Goal: Check status: Check status

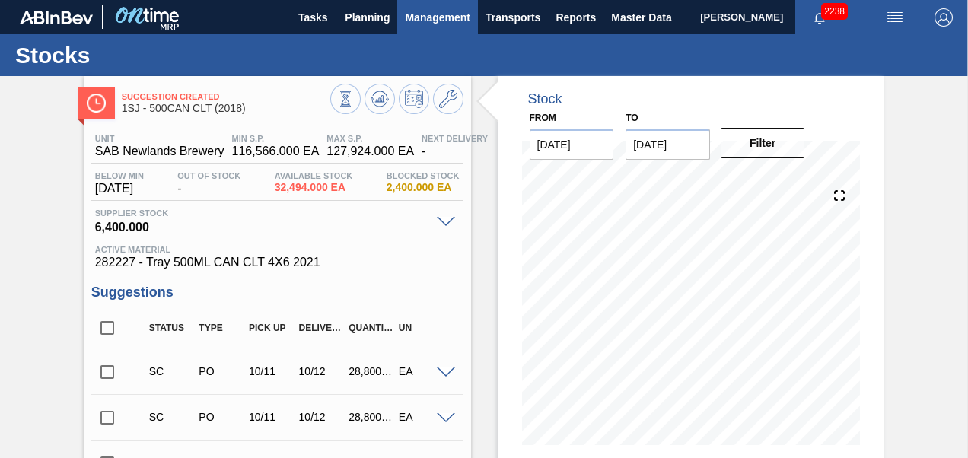
click at [396, 21] on button "Planning" at bounding box center [367, 17] width 60 height 34
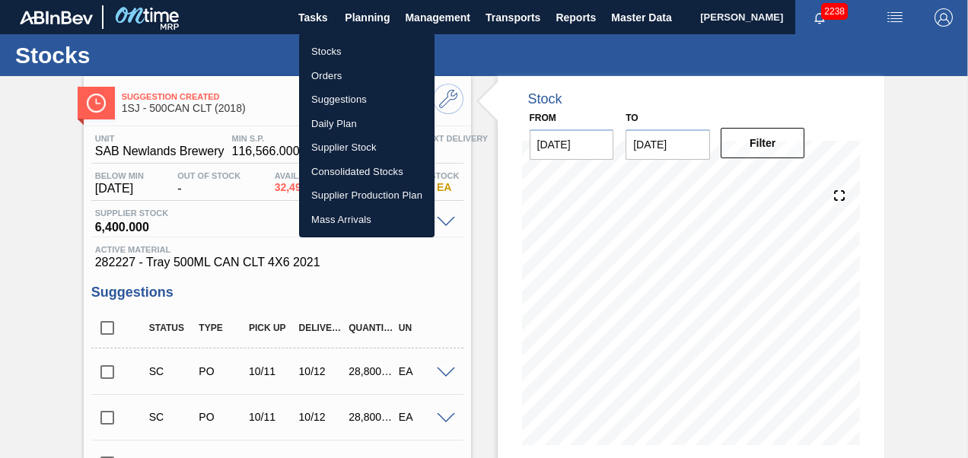
click at [348, 50] on li "Stocks" at bounding box center [366, 52] width 135 height 24
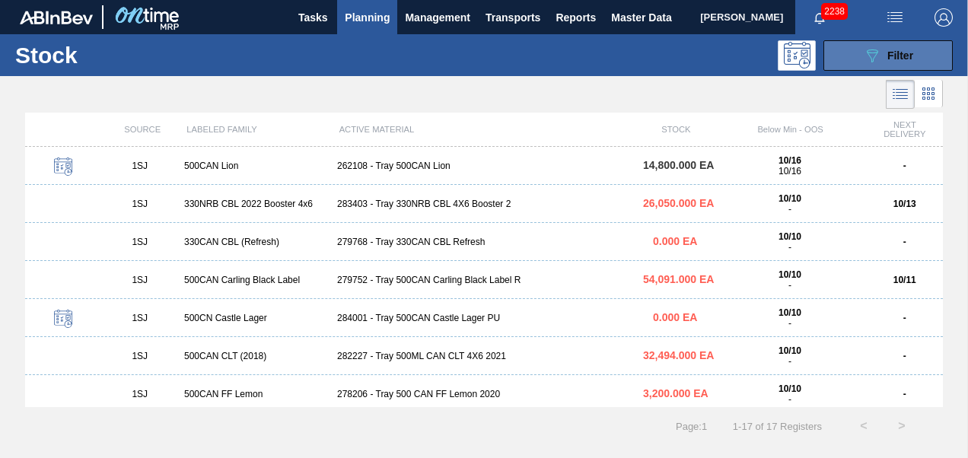
click at [872, 56] on icon "089F7B8B-B2A5-4AFE-B5C0-19BA573D28AC" at bounding box center [872, 55] width 18 height 18
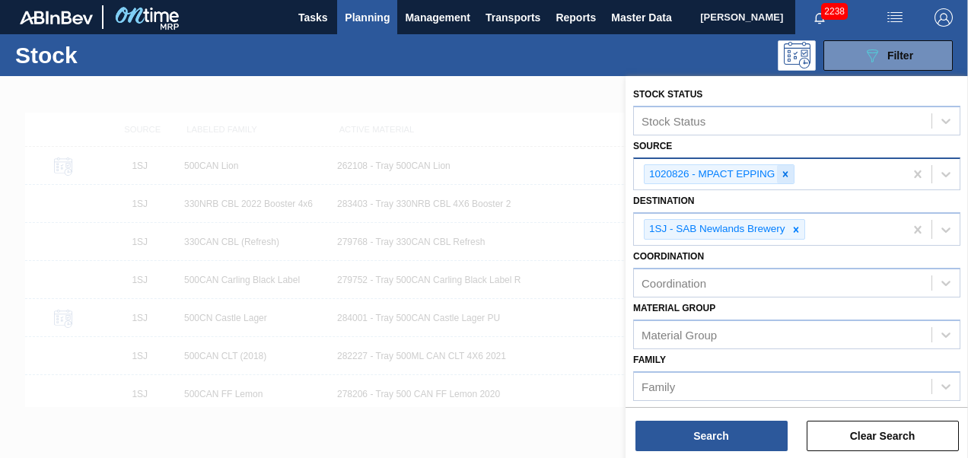
click at [786, 172] on icon at bounding box center [785, 173] width 5 height 5
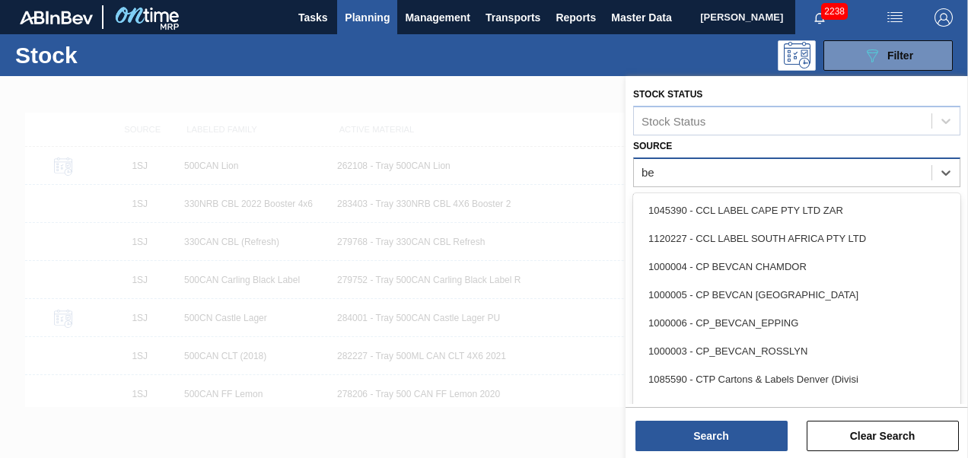
type input "bev"
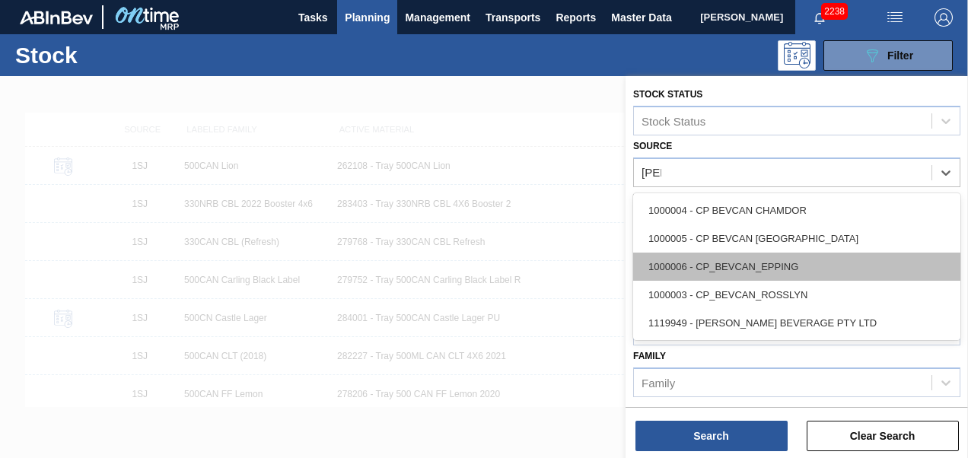
click at [781, 272] on div "1000006 - CP_BEVCAN_EPPING" at bounding box center [796, 267] width 327 height 28
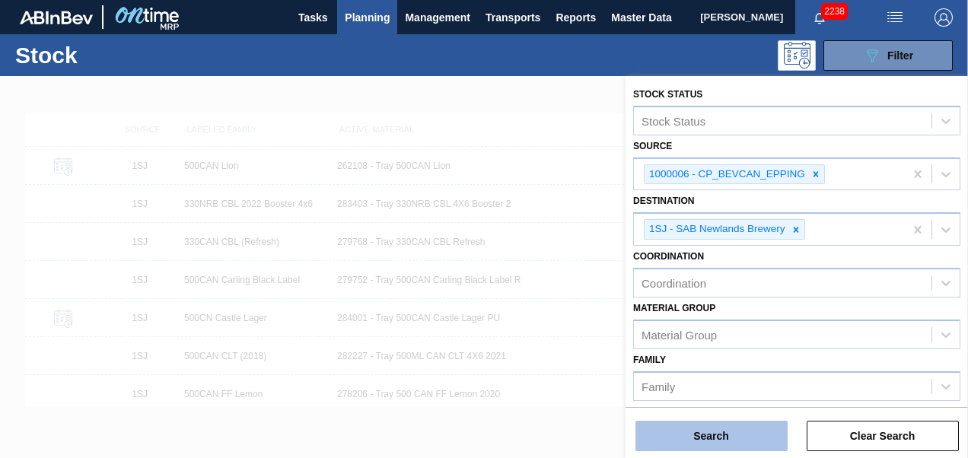
click at [717, 444] on button "Search" at bounding box center [711, 436] width 152 height 30
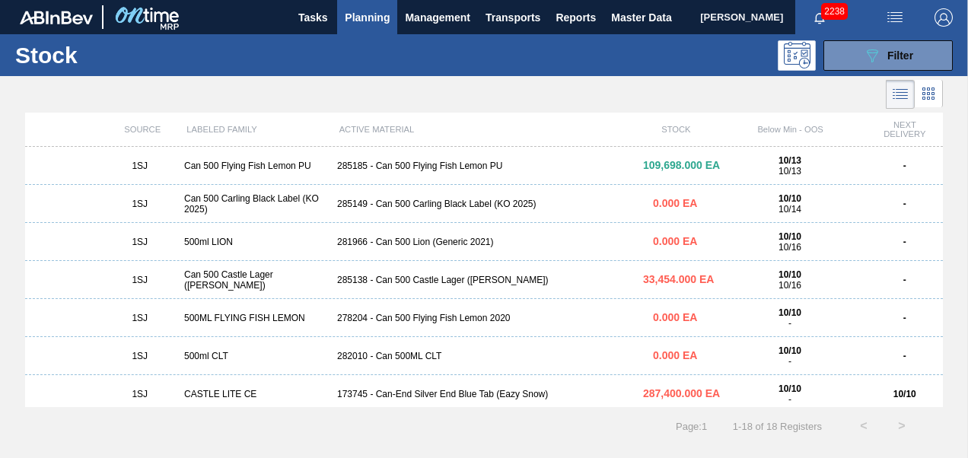
click at [462, 167] on div "285185 - Can 500 Flying Fish Lemon PU" at bounding box center [484, 166] width 306 height 11
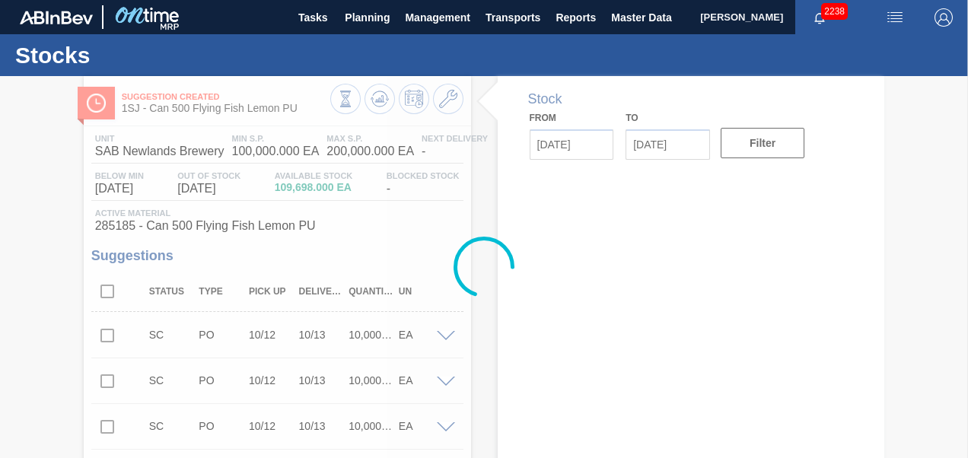
type input "10/10/2025"
type input "10/24/2025"
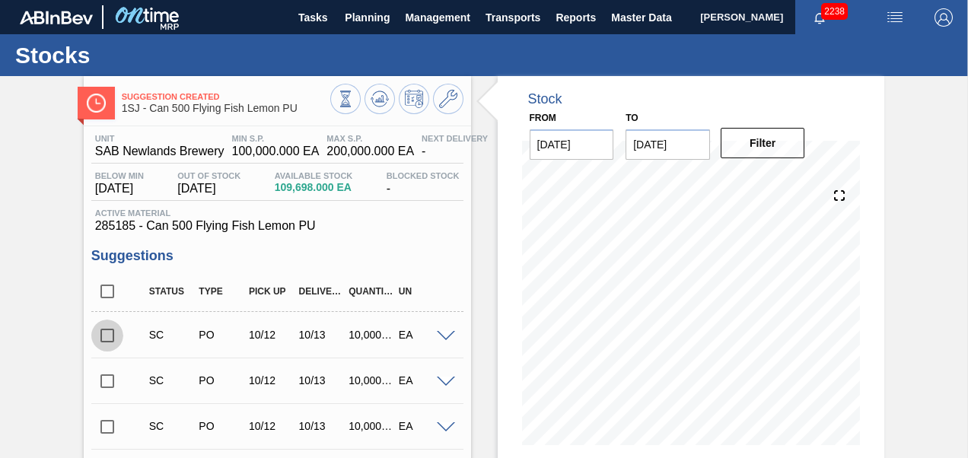
click at [100, 339] on input "checkbox" at bounding box center [107, 336] width 32 height 32
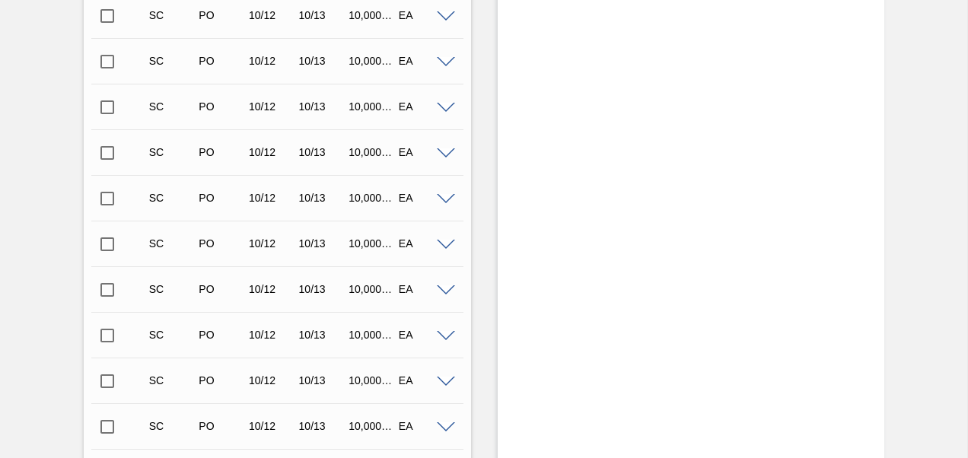
scroll to position [2557, 0]
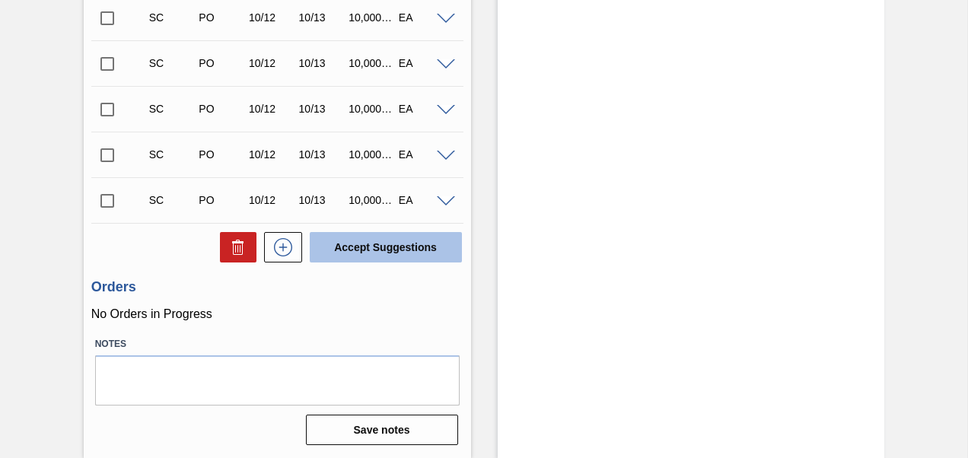
click at [365, 234] on button "Accept Suggestions" at bounding box center [386, 247] width 152 height 30
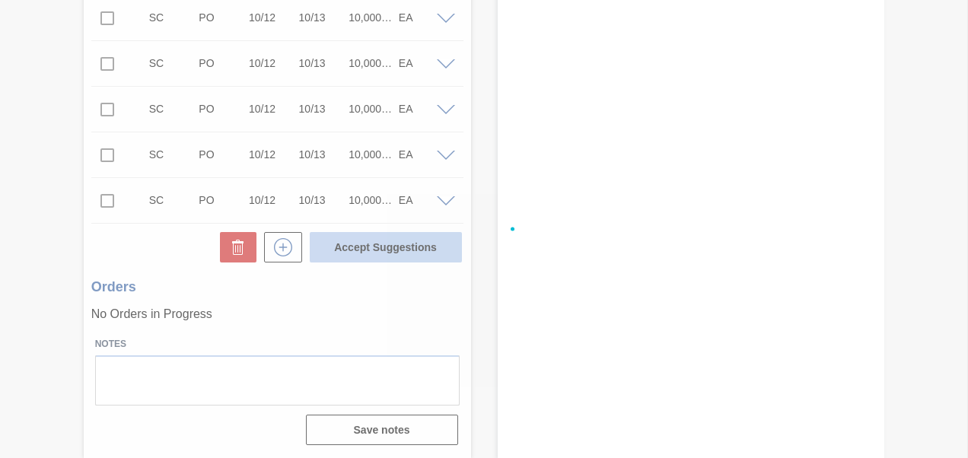
checkbox input "false"
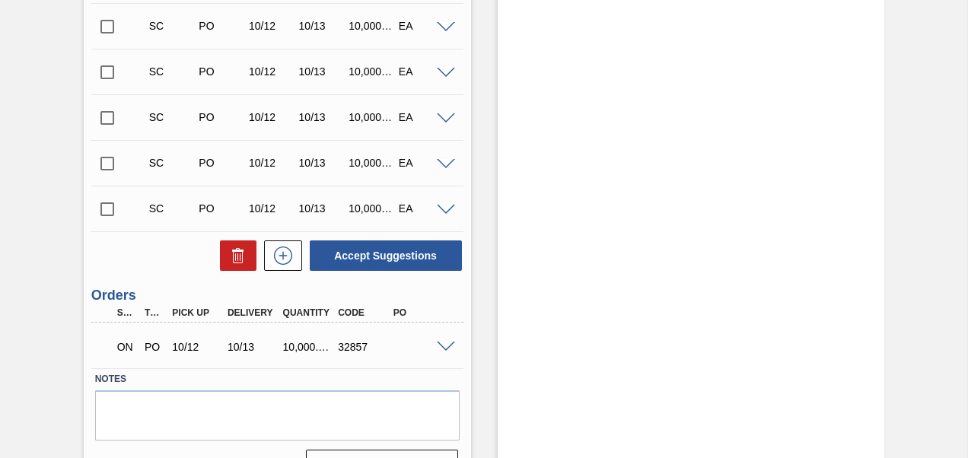
scroll to position [2537, 0]
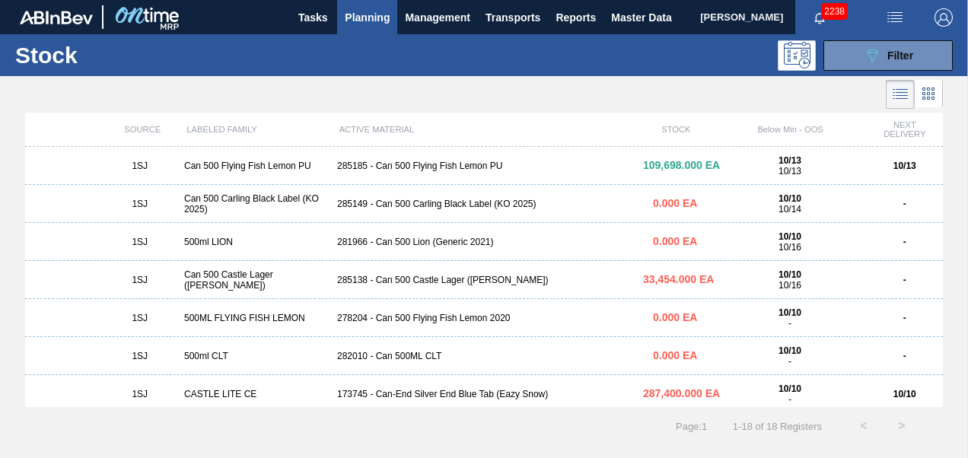
click at [374, 212] on div "1SJ Can 500 Carling Black Label (KO 2025) 285149 - Can 500 Carling Black Label …" at bounding box center [484, 204] width 918 height 38
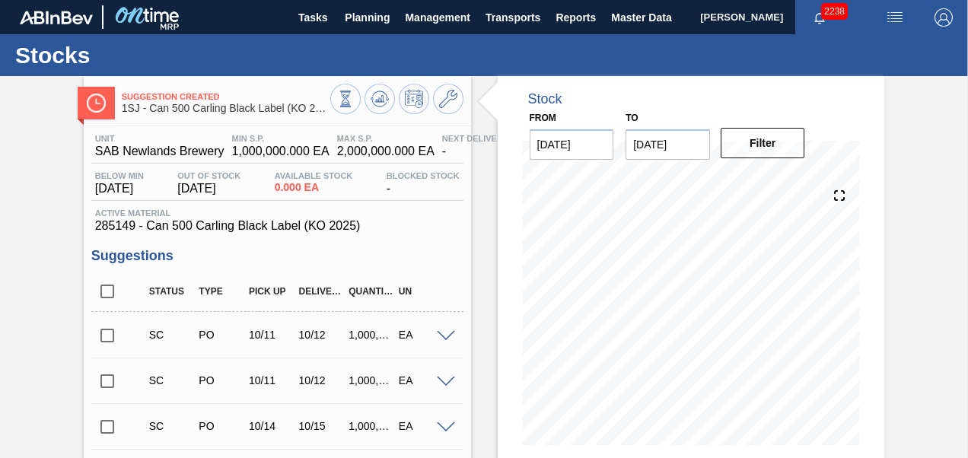
click at [111, 334] on input "checkbox" at bounding box center [107, 336] width 32 height 32
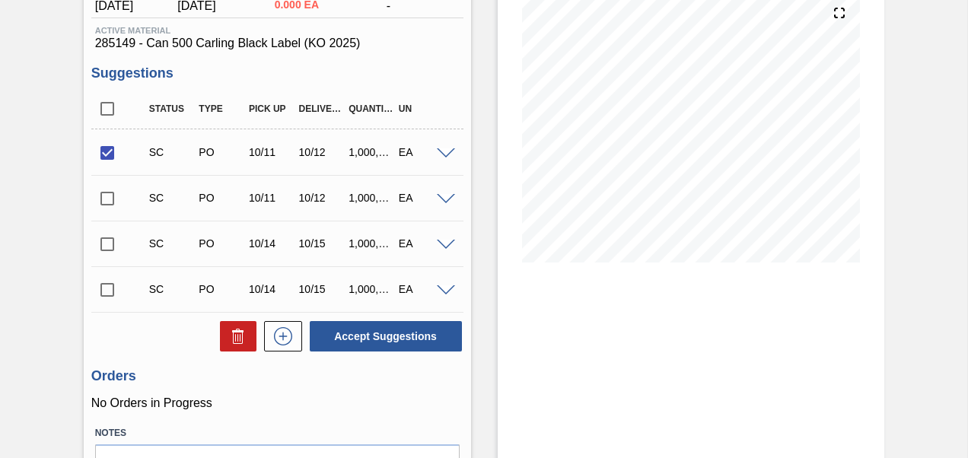
scroll to position [274, 0]
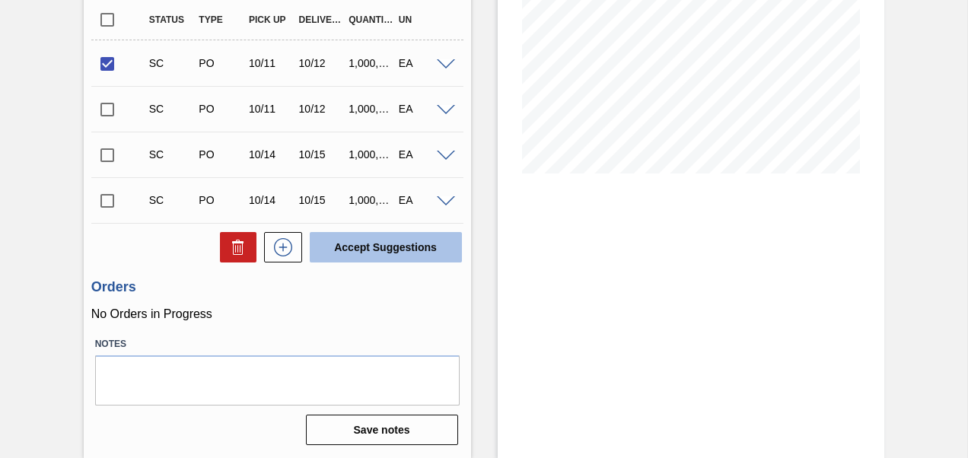
click at [375, 247] on button "Accept Suggestions" at bounding box center [386, 247] width 152 height 30
checkbox input "false"
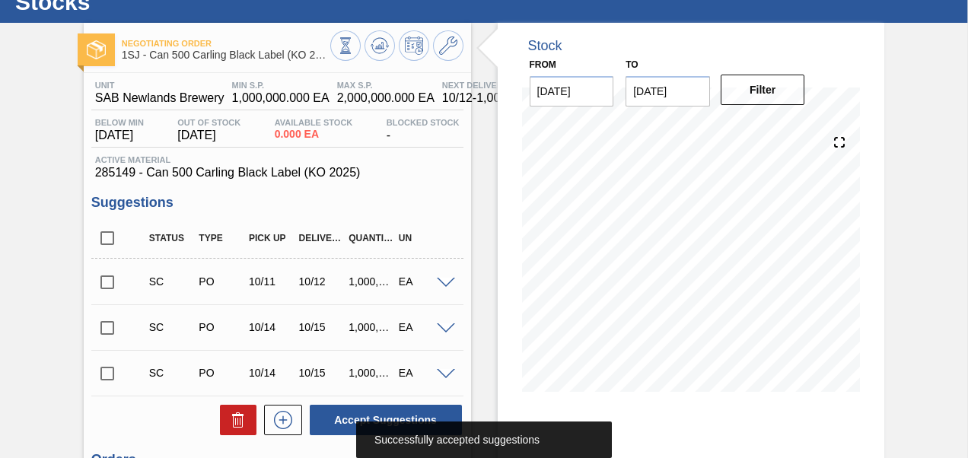
scroll to position [0, 0]
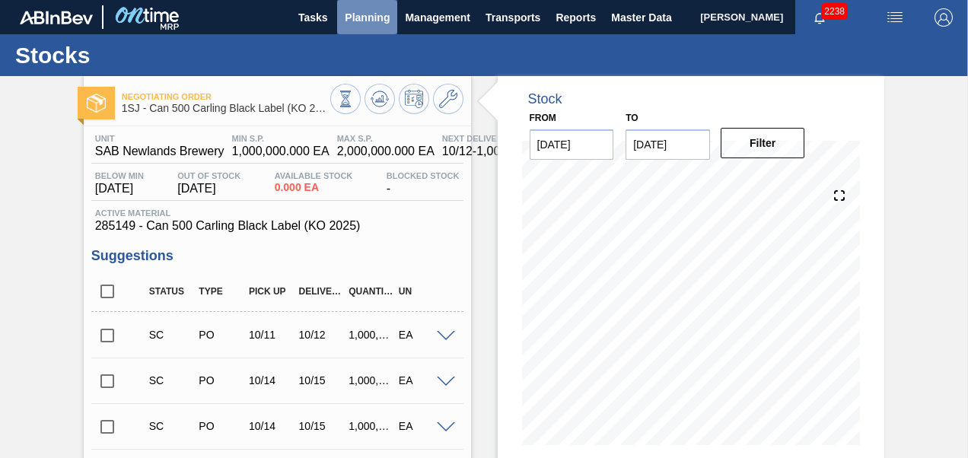
click at [373, 24] on span "Planning" at bounding box center [367, 17] width 45 height 18
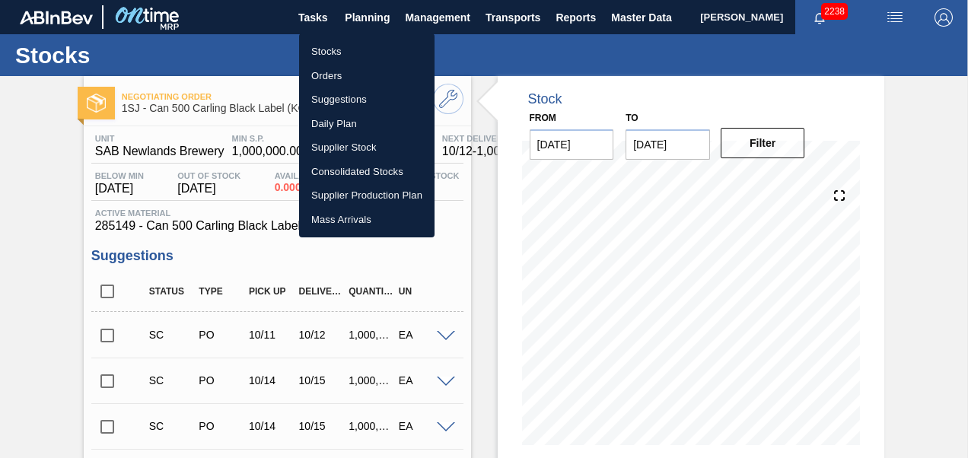
drag, startPoint x: 339, startPoint y: 53, endPoint x: 342, endPoint y: 105, distance: 51.8
click at [339, 53] on li "Stocks" at bounding box center [366, 52] width 135 height 24
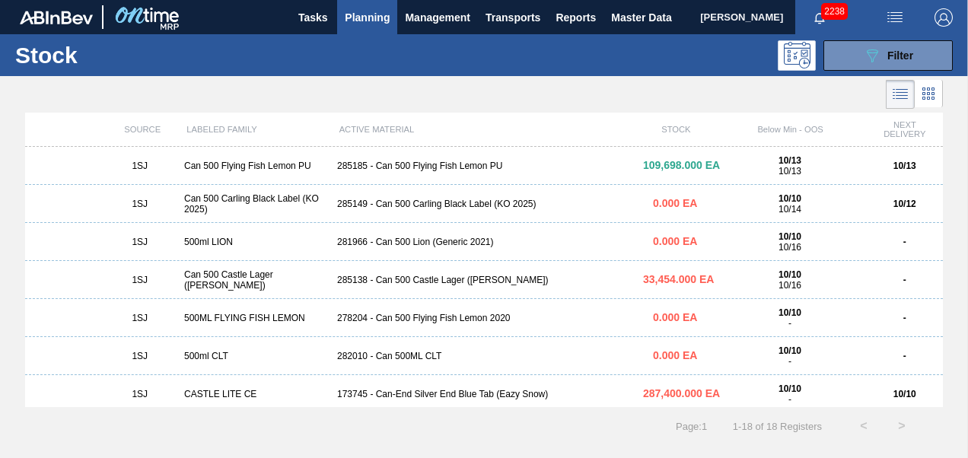
click at [390, 251] on div "1SJ 500ml LION 281966 - Can 500 Lion (Generic 2021) 0.000 EA 10/10 10/16 -" at bounding box center [484, 242] width 918 height 38
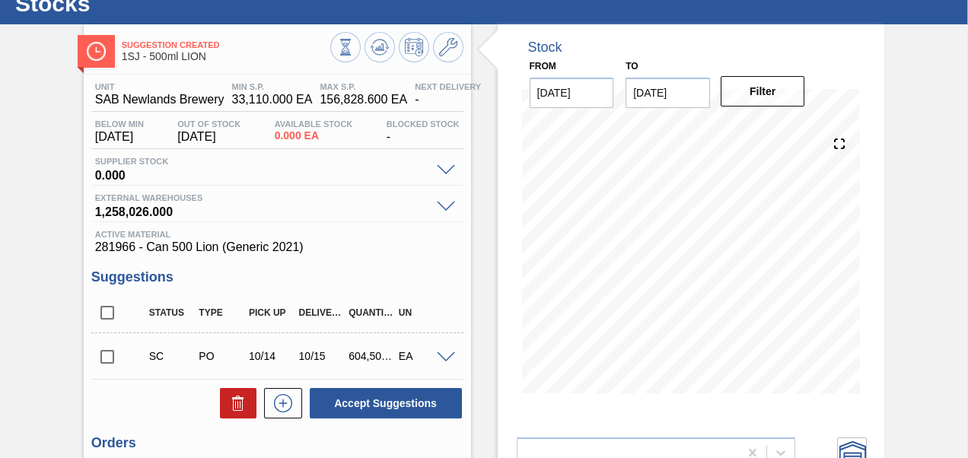
scroll to position [76, 0]
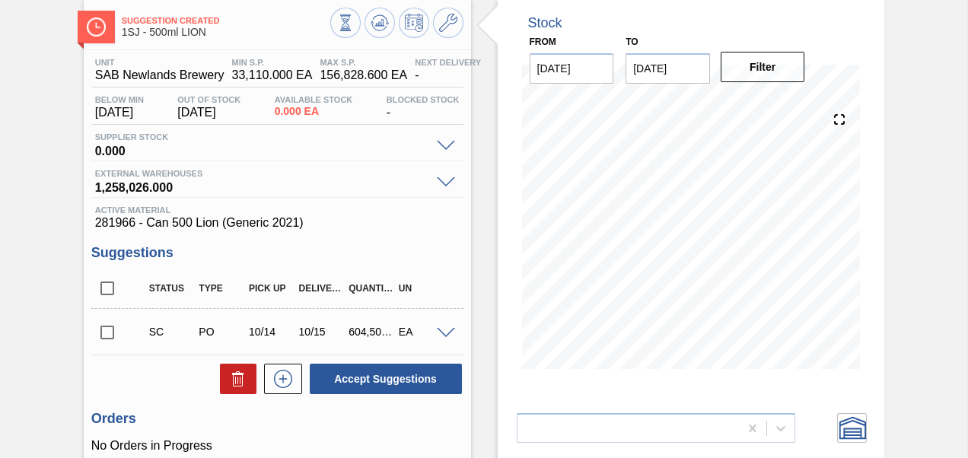
click at [102, 333] on input "checkbox" at bounding box center [107, 333] width 32 height 32
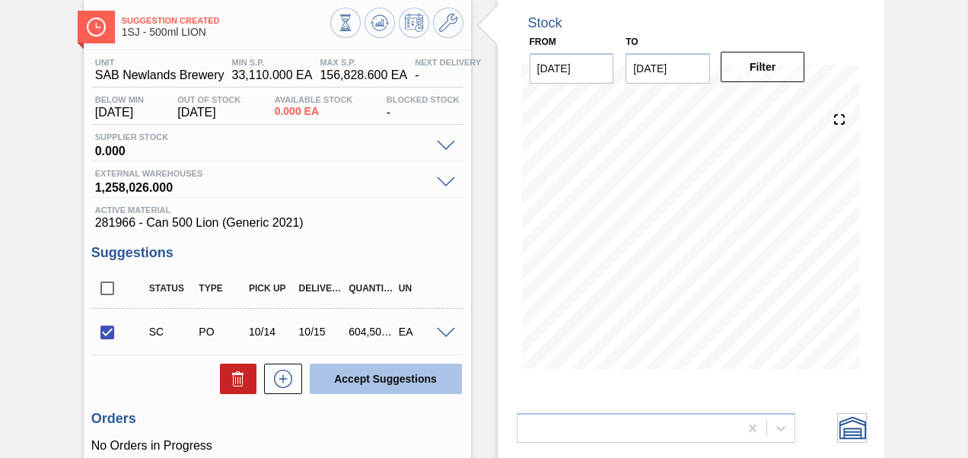
click at [345, 385] on button "Accept Suggestions" at bounding box center [386, 379] width 152 height 30
checkbox input "false"
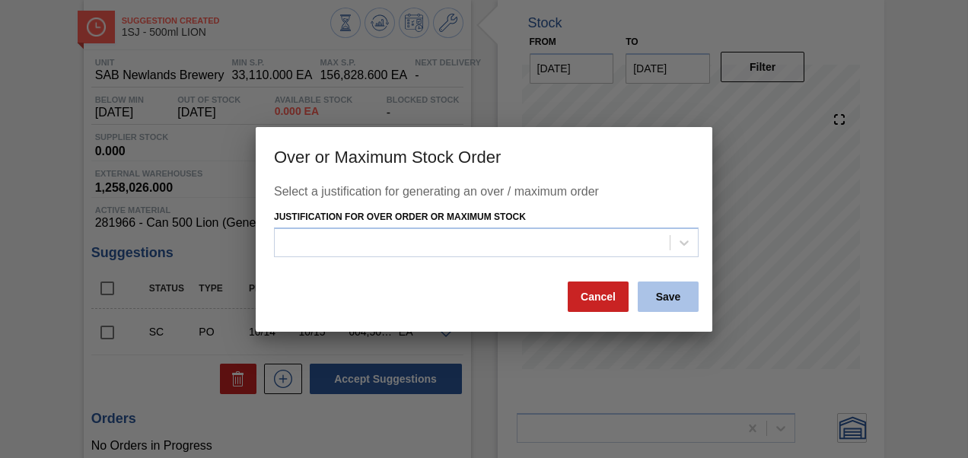
click at [662, 294] on button "Save" at bounding box center [668, 297] width 61 height 30
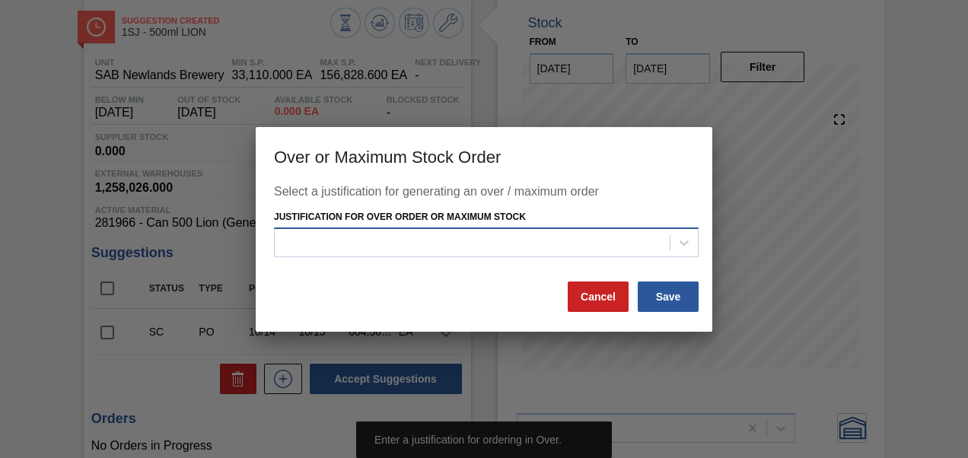
click at [519, 240] on div at bounding box center [472, 243] width 395 height 22
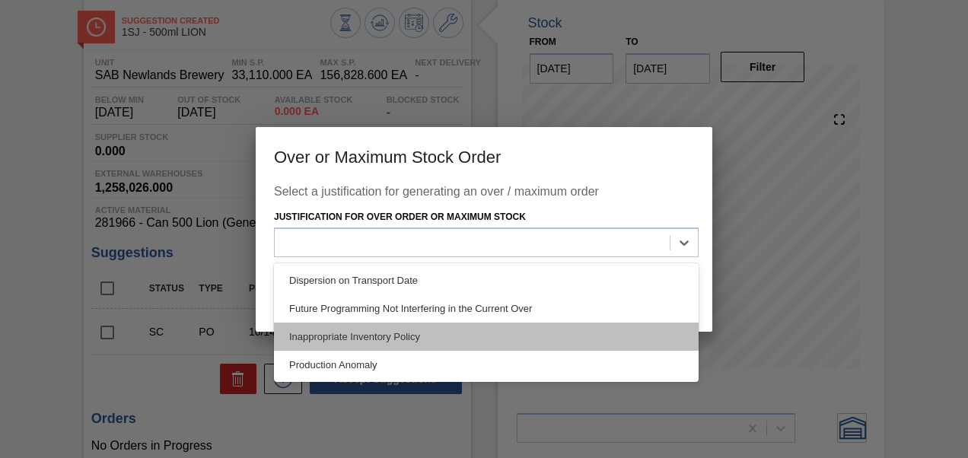
click at [435, 345] on div "Inappropriate Inventory Policy" at bounding box center [486, 337] width 425 height 28
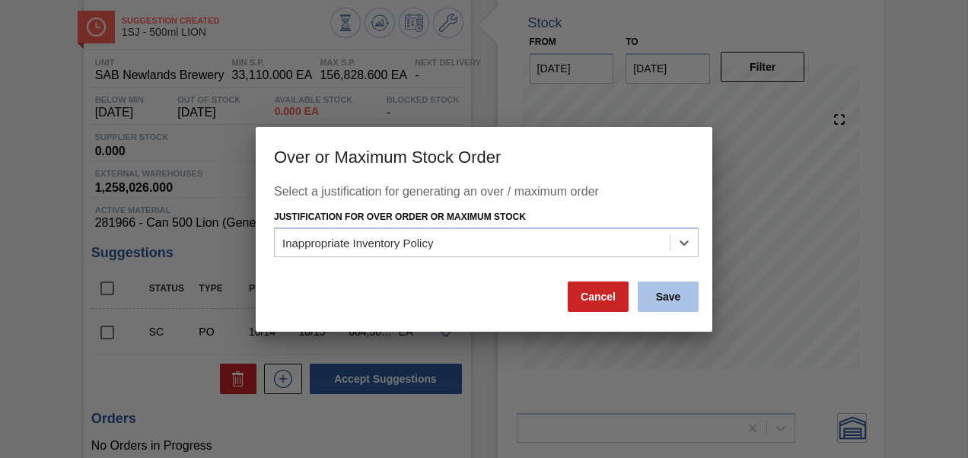
click at [669, 300] on button "Save" at bounding box center [668, 297] width 61 height 30
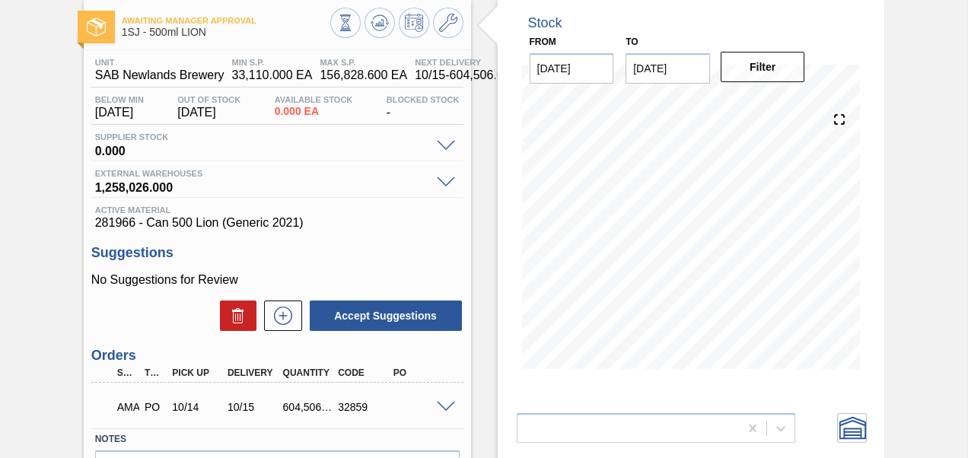
scroll to position [0, 0]
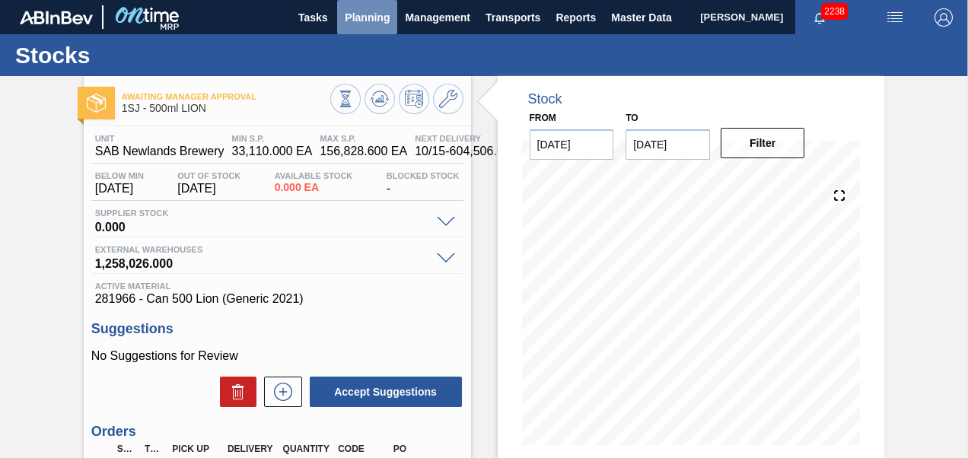
click at [381, 33] on button "Planning" at bounding box center [367, 17] width 60 height 34
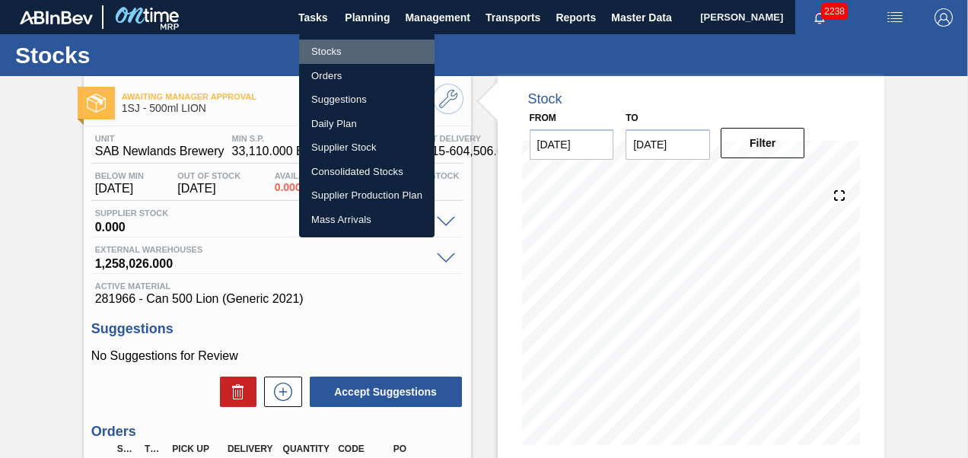
click at [326, 56] on li "Stocks" at bounding box center [366, 52] width 135 height 24
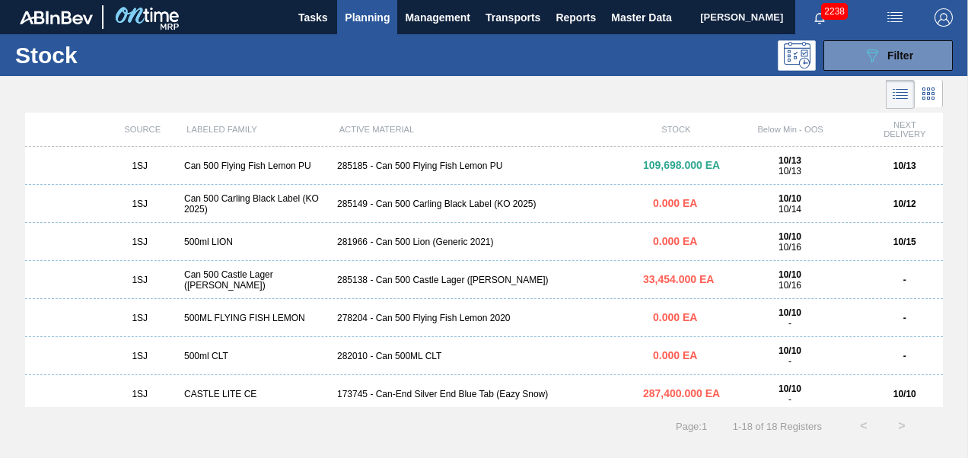
click at [379, 275] on div "285138 - Can 500 Castle Lager ([PERSON_NAME])" at bounding box center [484, 280] width 306 height 11
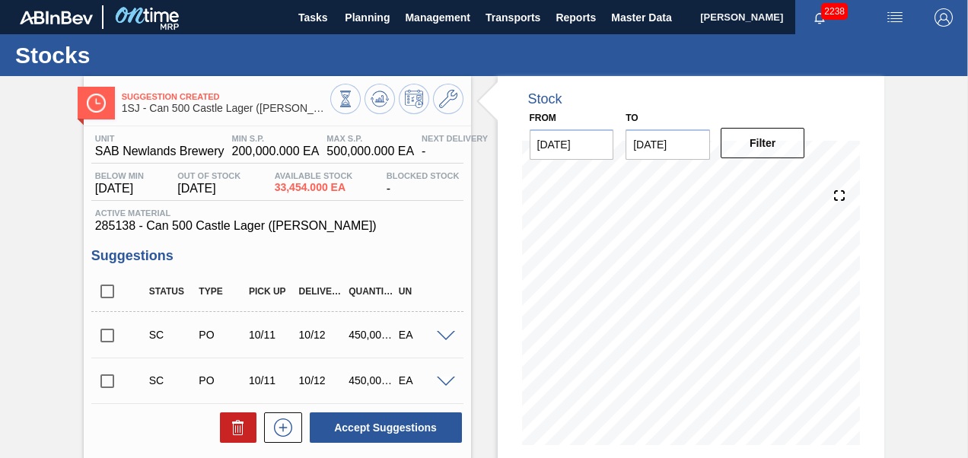
click at [98, 344] on input "checkbox" at bounding box center [107, 336] width 32 height 32
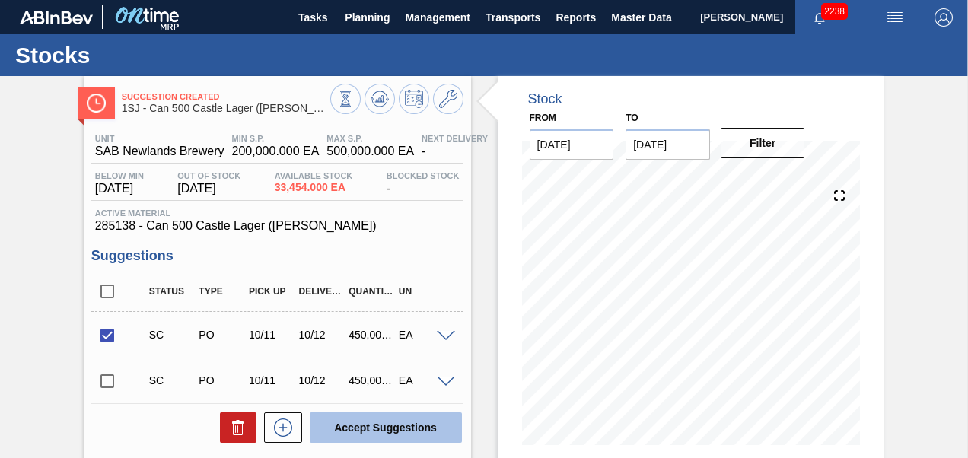
click at [352, 419] on button "Accept Suggestions" at bounding box center [386, 427] width 152 height 30
checkbox input "false"
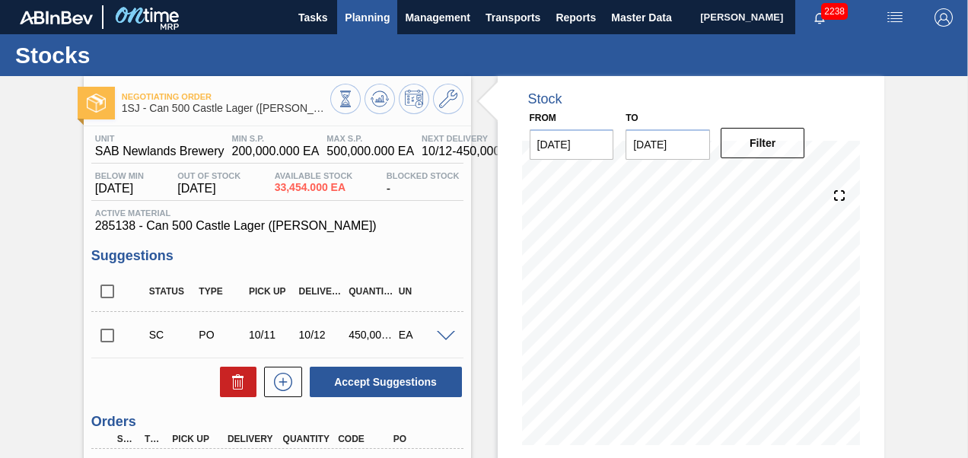
click at [362, 21] on span "Planning" at bounding box center [367, 17] width 45 height 18
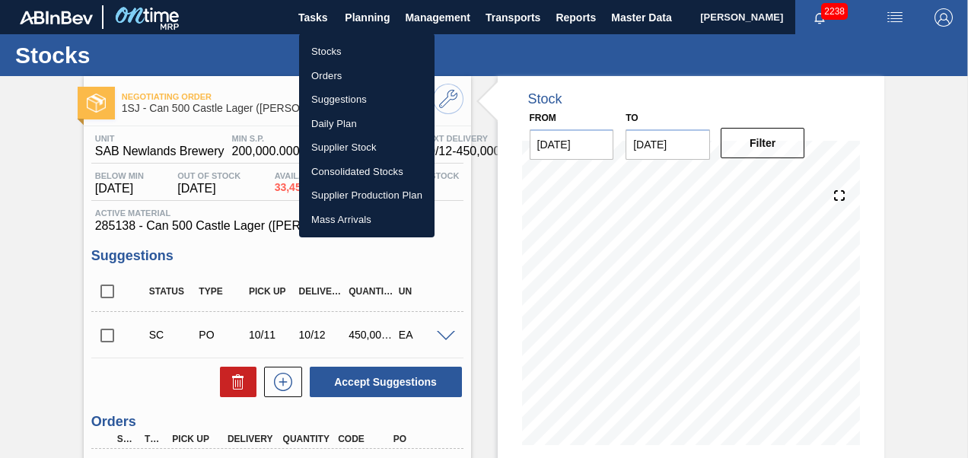
drag, startPoint x: 316, startPoint y: 52, endPoint x: 288, endPoint y: 184, distance: 135.2
click at [316, 52] on li "Stocks" at bounding box center [366, 52] width 135 height 24
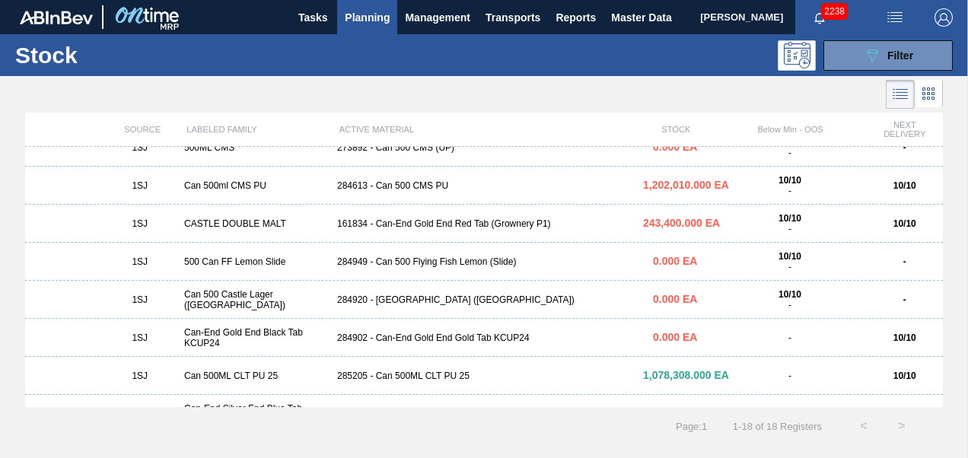
scroll to position [425, 0]
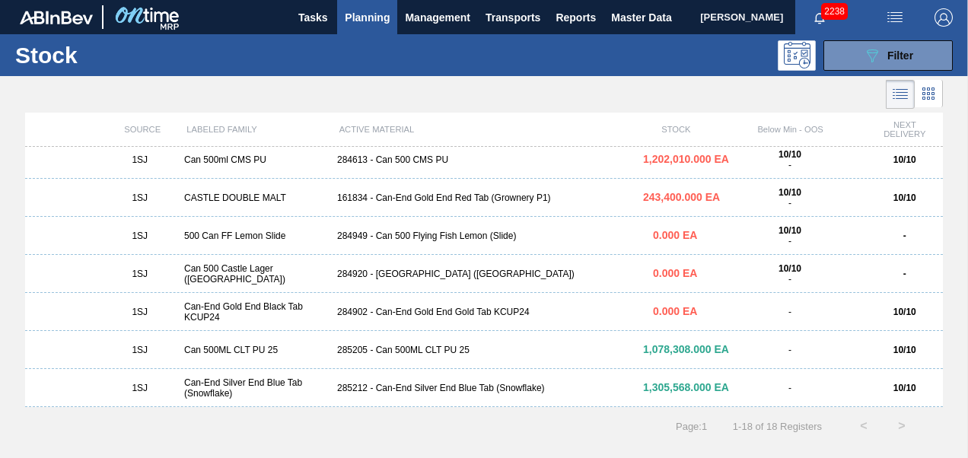
click at [412, 197] on div "161834 - Can-End Gold End Red Tab (Grownery P1)" at bounding box center [484, 198] width 306 height 11
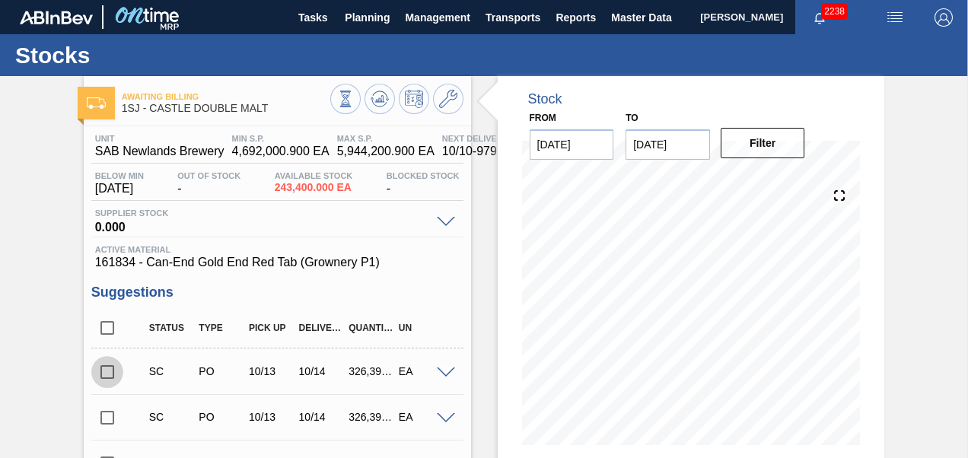
click at [99, 373] on input "checkbox" at bounding box center [107, 372] width 32 height 32
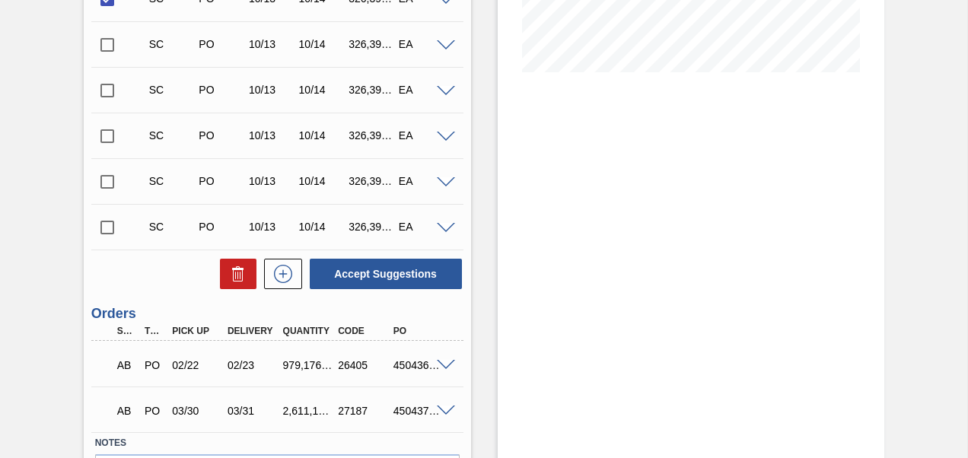
scroll to position [380, 0]
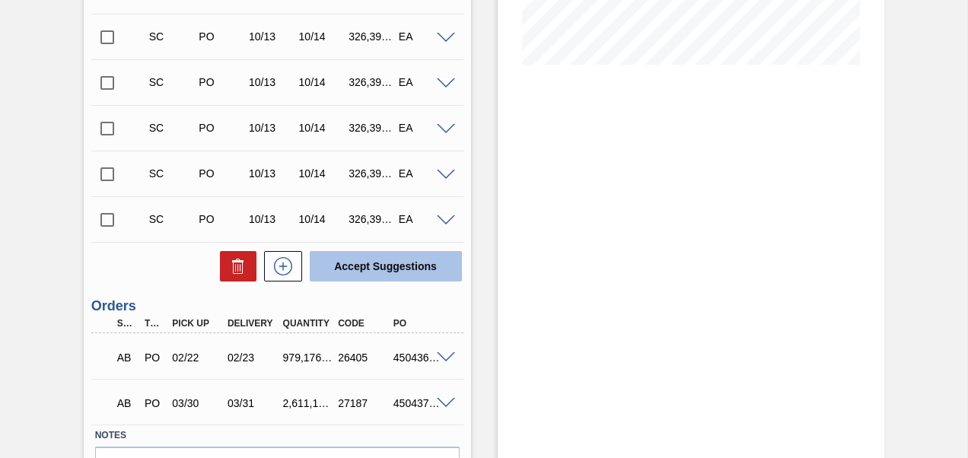
click at [359, 279] on button "Accept Suggestions" at bounding box center [386, 266] width 152 height 30
checkbox input "false"
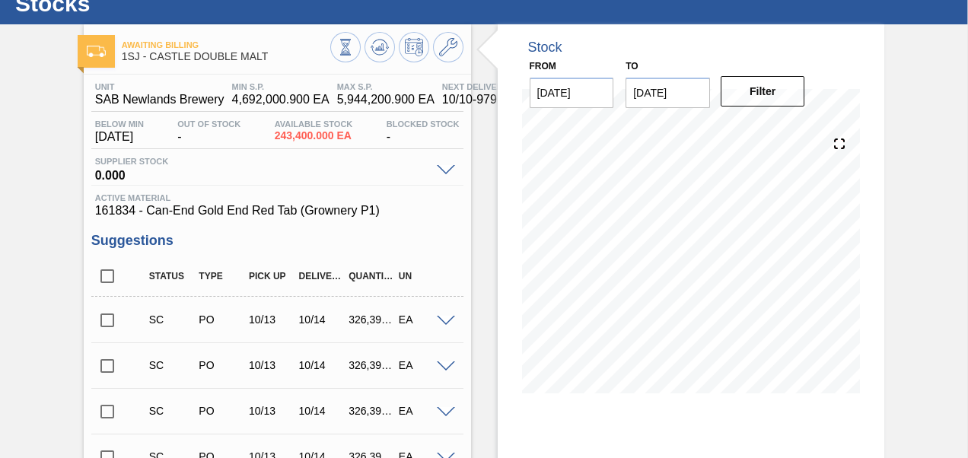
scroll to position [0, 0]
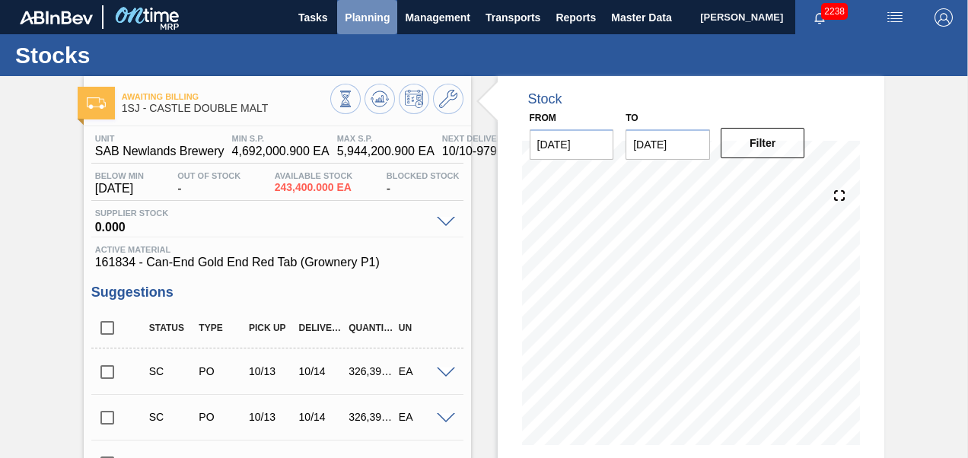
click at [376, 18] on span "Planning" at bounding box center [367, 17] width 45 height 18
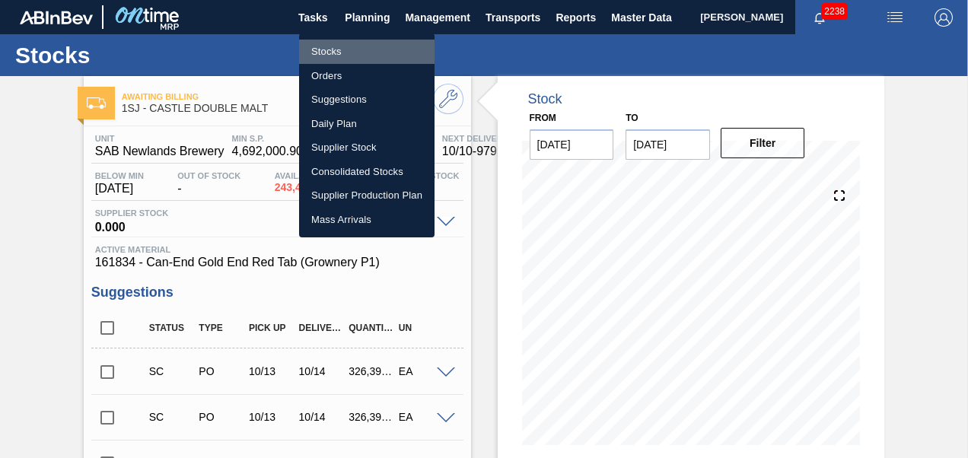
click at [329, 53] on li "Stocks" at bounding box center [366, 52] width 135 height 24
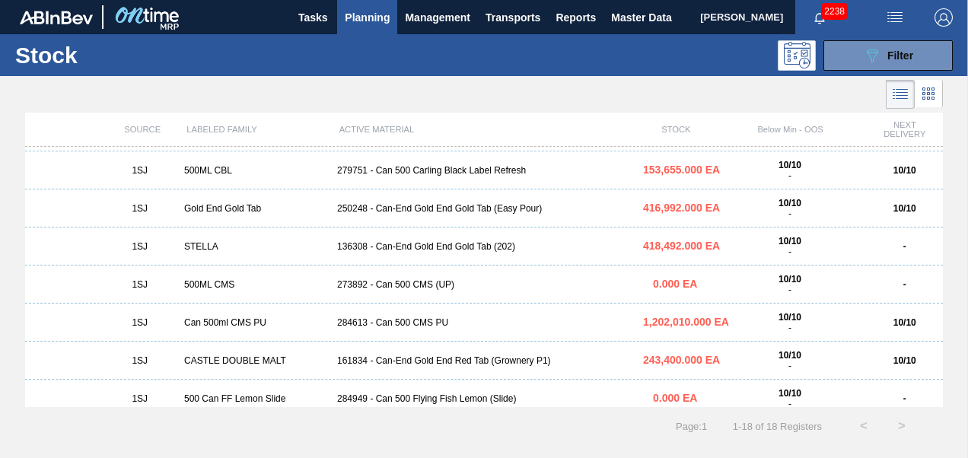
scroll to position [304, 0]
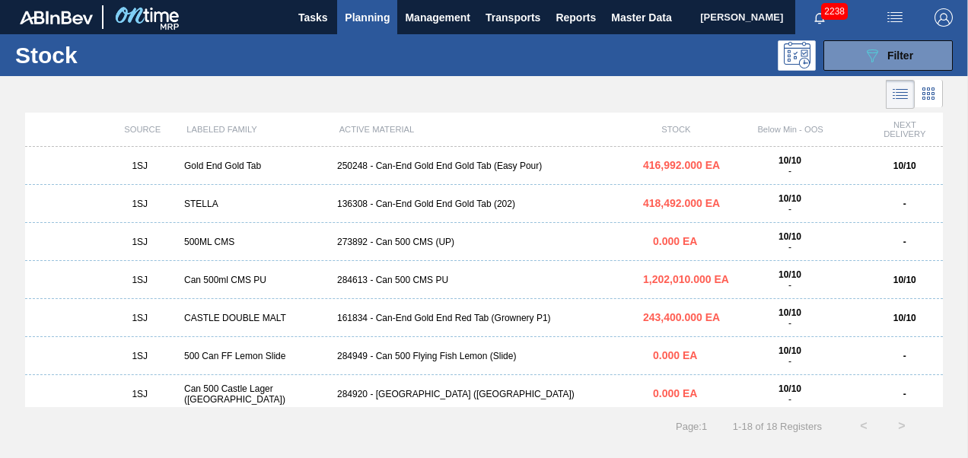
click at [439, 322] on div "161834 - Can-End Gold End Red Tab (Grownery P1)" at bounding box center [484, 318] width 306 height 11
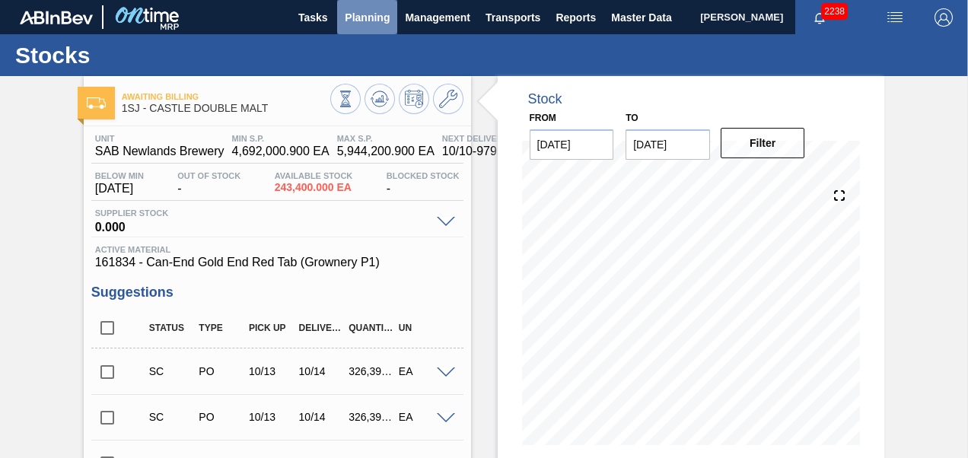
click at [371, 24] on span "Planning" at bounding box center [367, 17] width 45 height 18
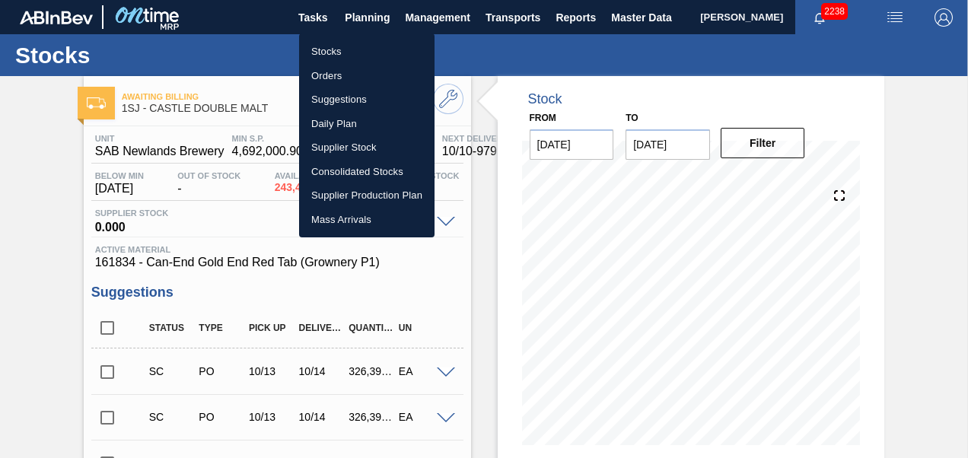
click at [330, 58] on li "Stocks" at bounding box center [366, 52] width 135 height 24
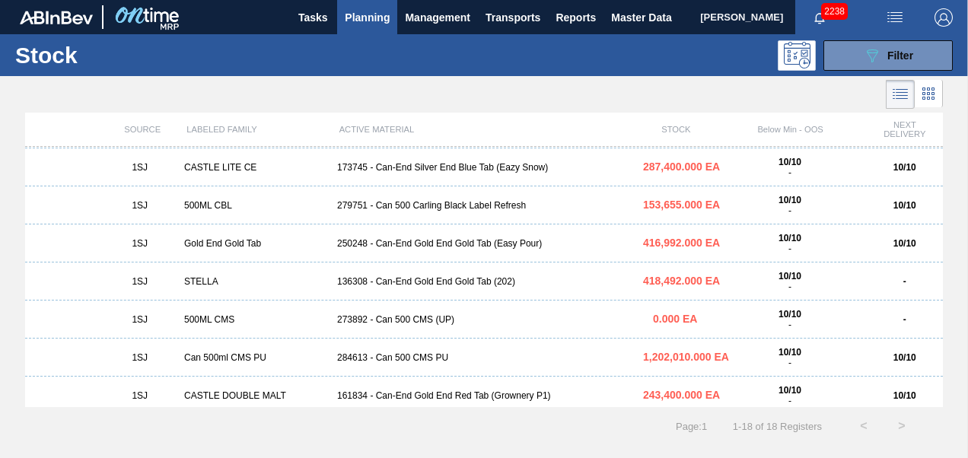
scroll to position [196, 0]
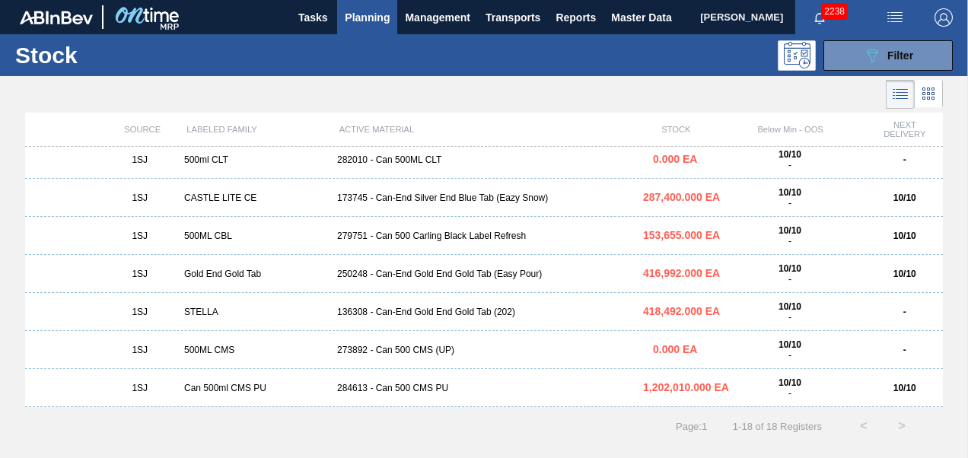
click at [403, 314] on div "136308 - Can-End Gold End Gold Tab (202)" at bounding box center [484, 312] width 306 height 11
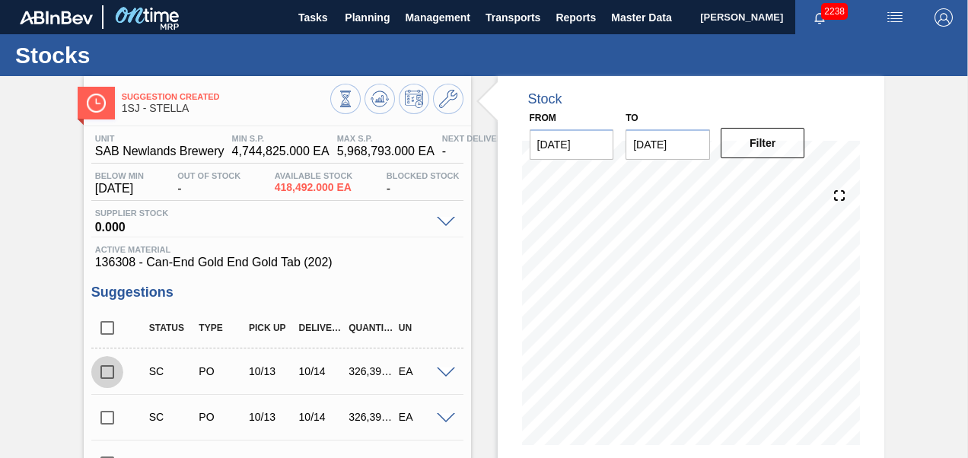
click at [102, 380] on input "checkbox" at bounding box center [107, 372] width 32 height 32
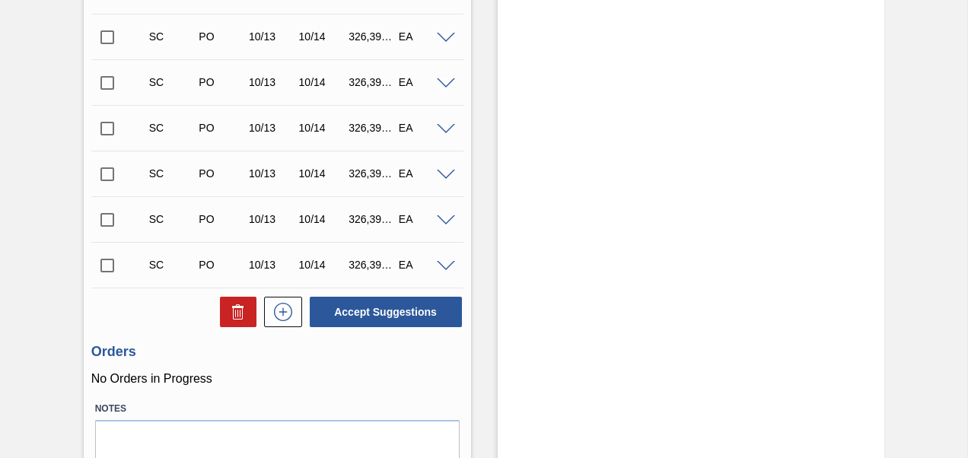
scroll to position [903, 0]
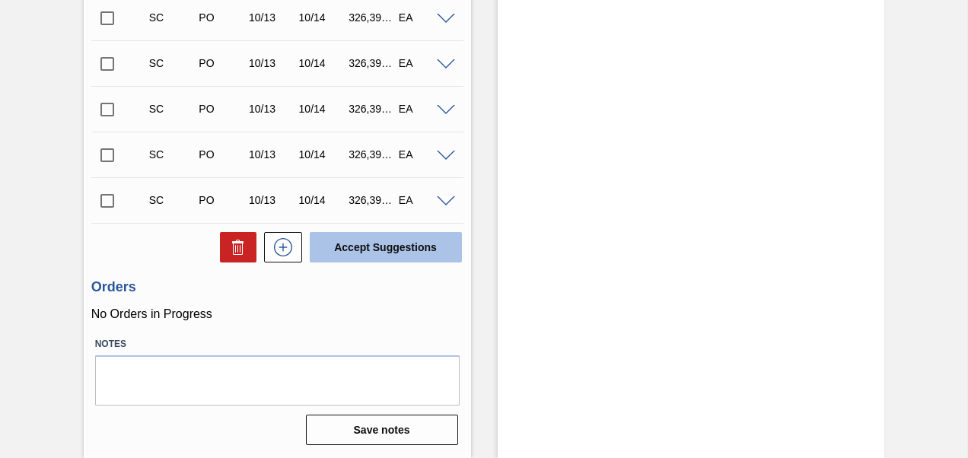
click at [389, 236] on button "Accept Suggestions" at bounding box center [386, 247] width 152 height 30
checkbox input "false"
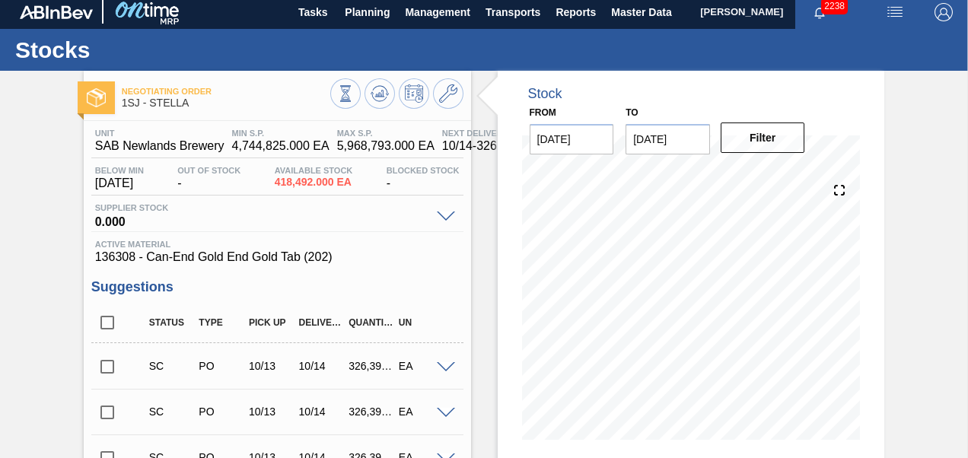
scroll to position [0, 0]
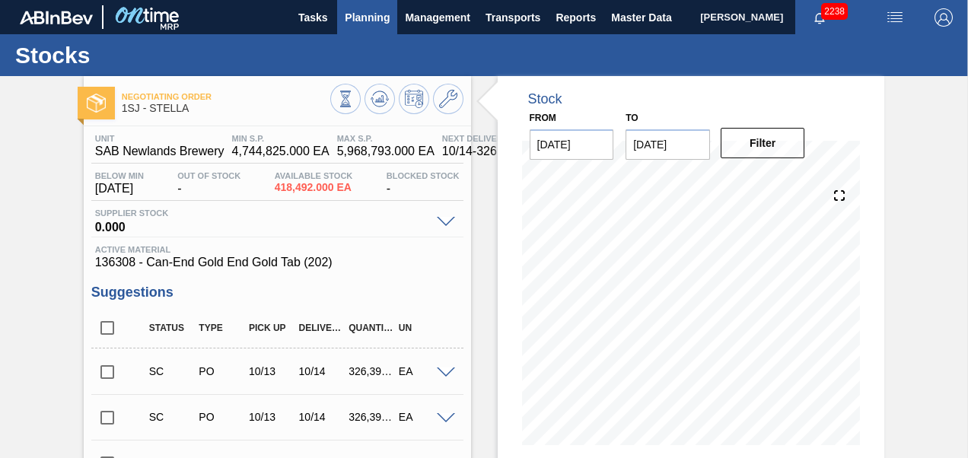
click at [370, 20] on span "Planning" at bounding box center [367, 17] width 45 height 18
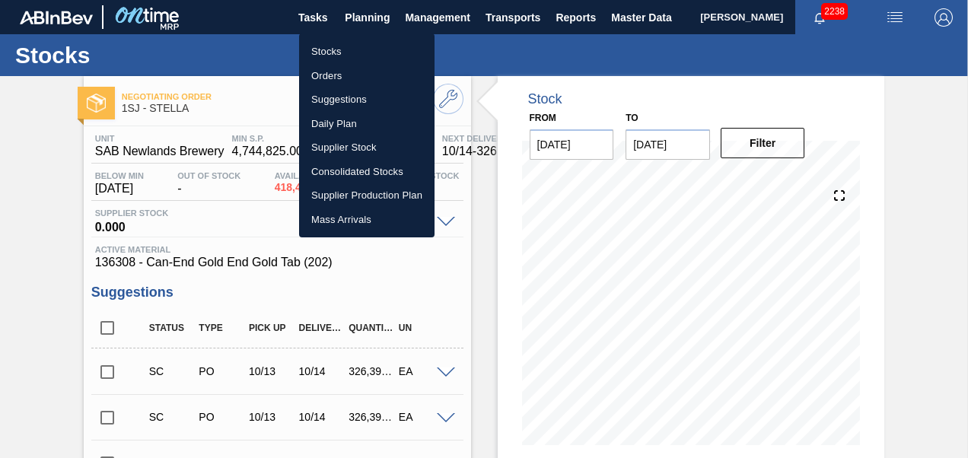
click at [318, 56] on li "Stocks" at bounding box center [366, 52] width 135 height 24
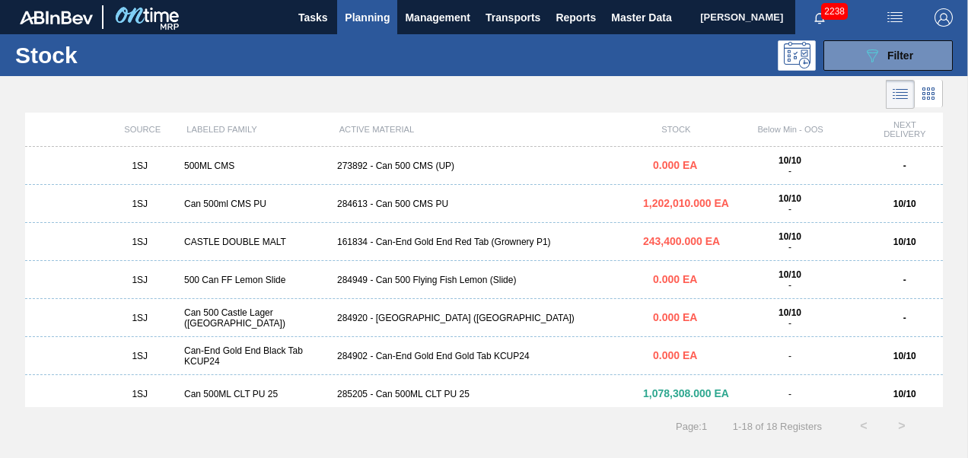
scroll to position [425, 0]
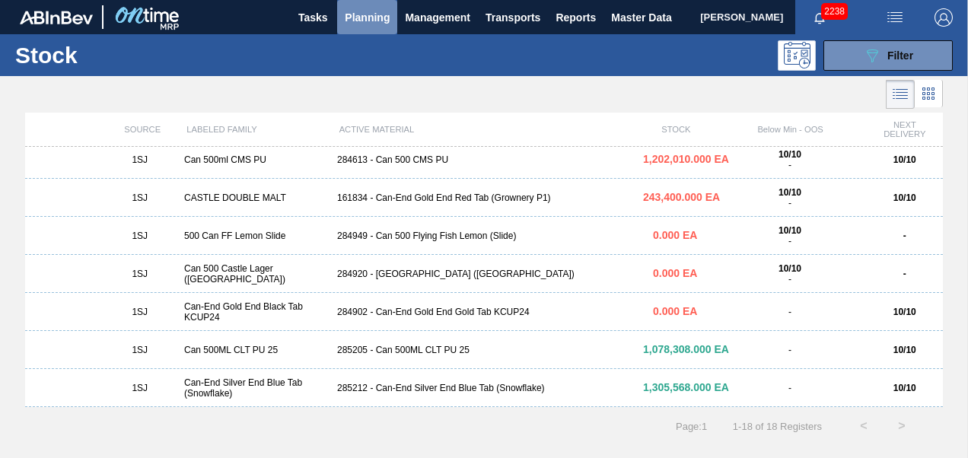
click at [368, 19] on span "Planning" at bounding box center [367, 17] width 45 height 18
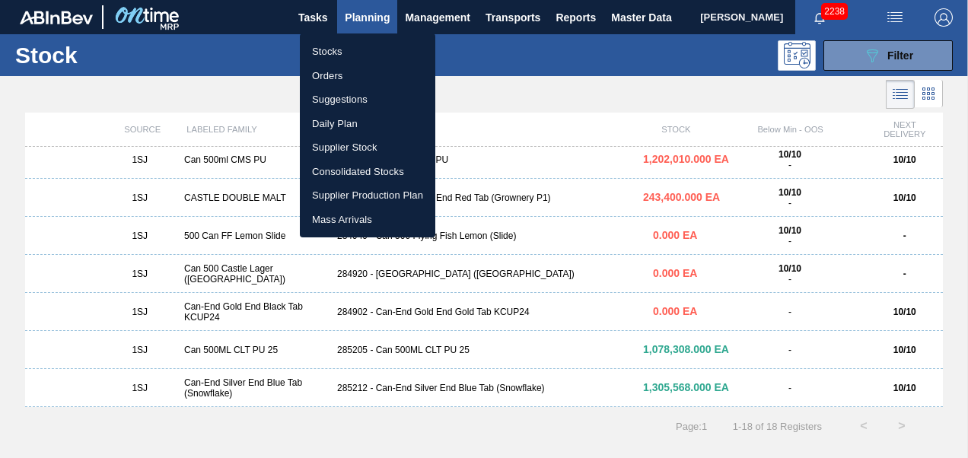
click at [330, 72] on li "Orders" at bounding box center [367, 76] width 135 height 24
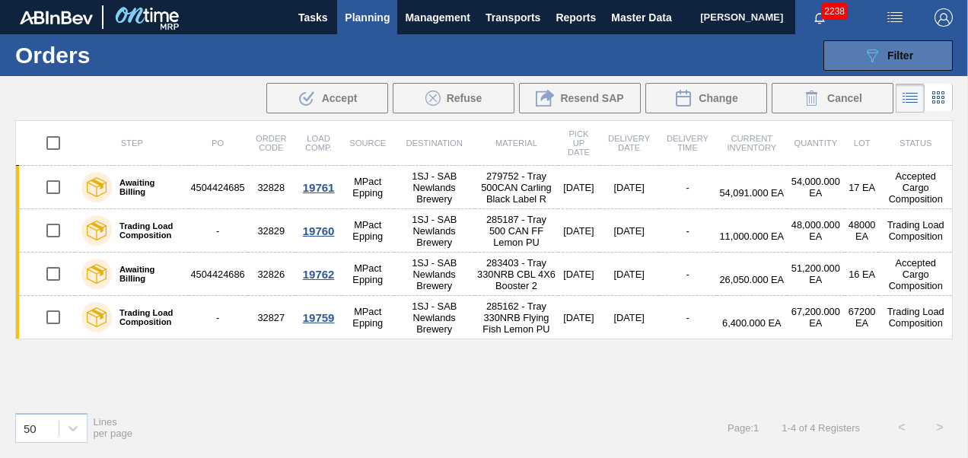
click at [891, 60] on span "Filter" at bounding box center [900, 55] width 26 height 12
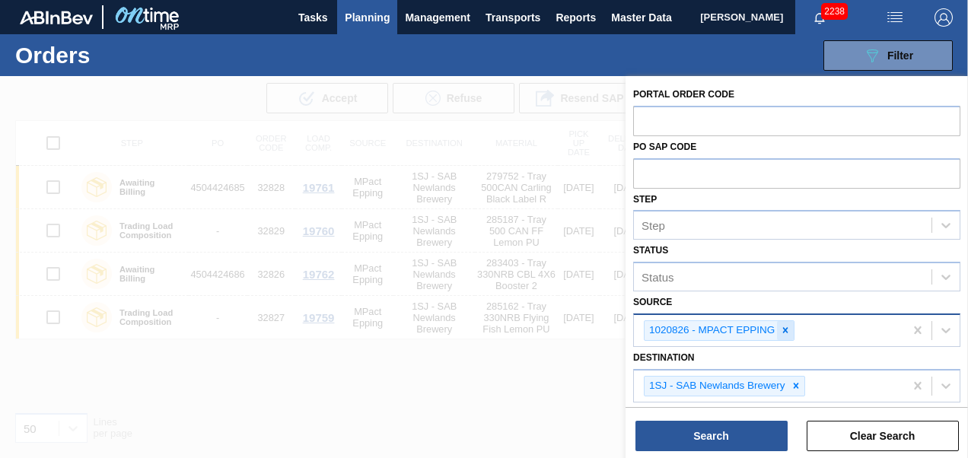
click at [780, 330] on icon at bounding box center [785, 330] width 11 height 11
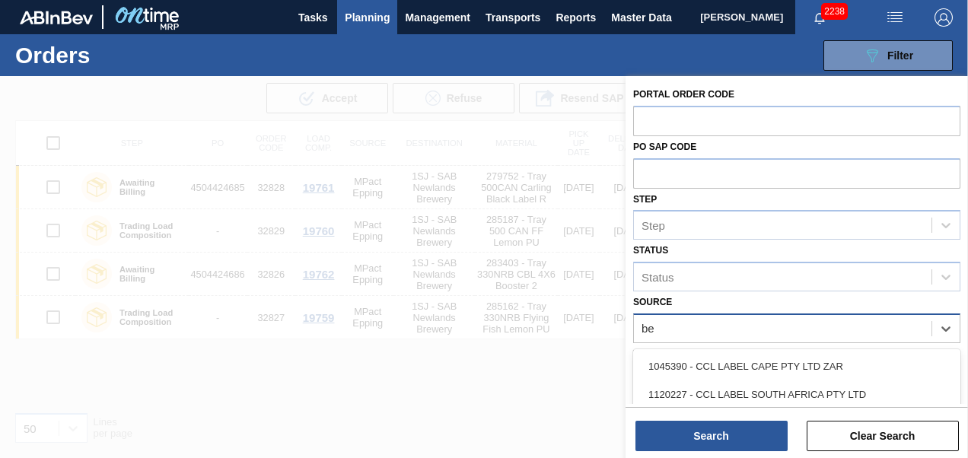
type input "bev"
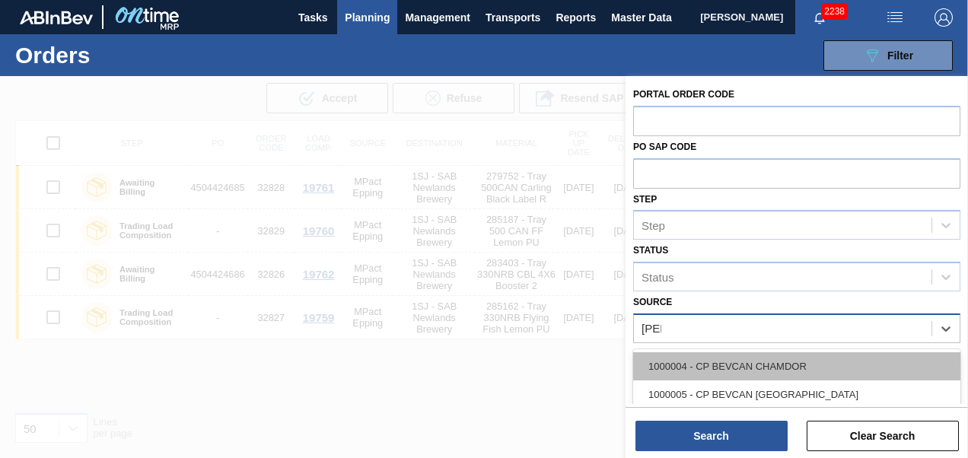
scroll to position [43, 0]
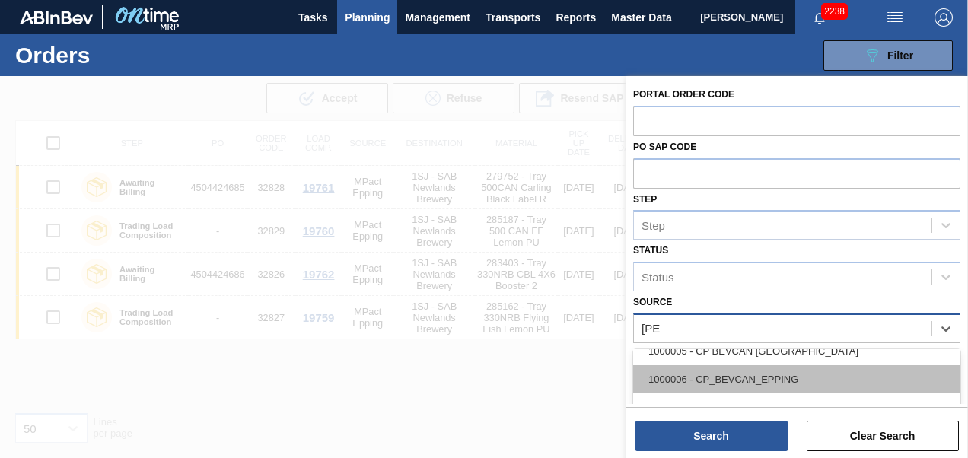
click at [705, 368] on div "1000006 - CP_BEVCAN_EPPING" at bounding box center [796, 379] width 327 height 28
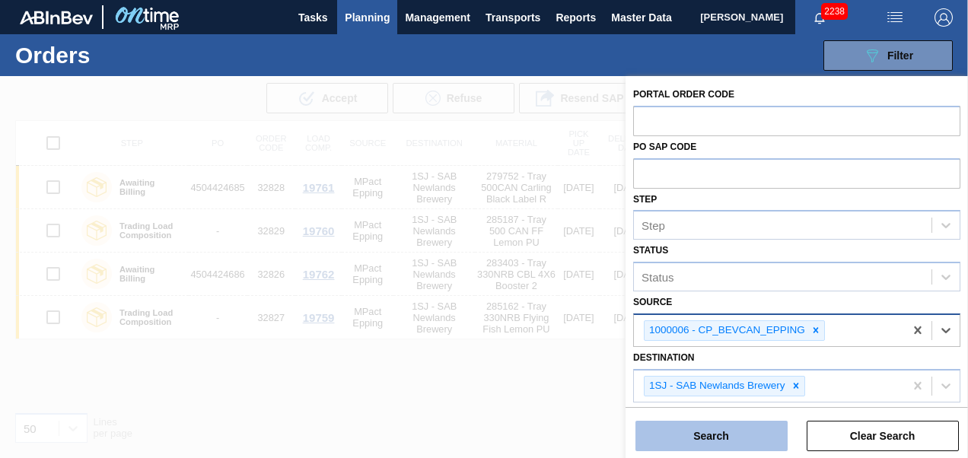
click at [696, 431] on button "Search" at bounding box center [711, 436] width 152 height 30
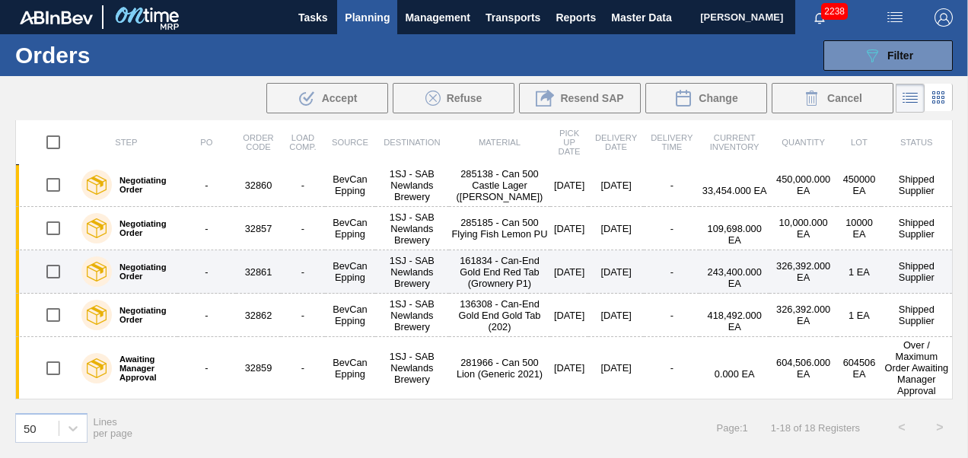
scroll to position [632, 0]
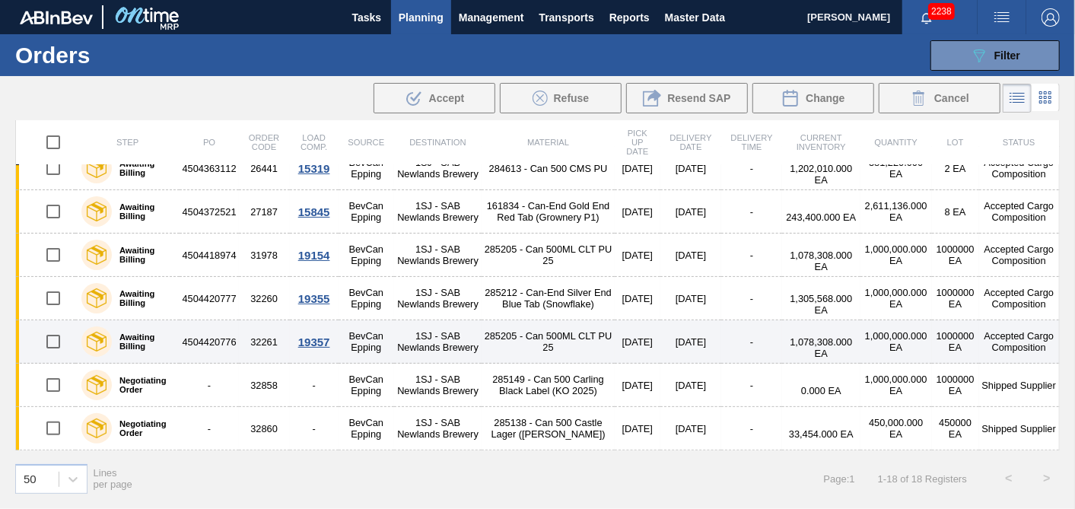
scroll to position [491, 0]
